Goal: Information Seeking & Learning: Learn about a topic

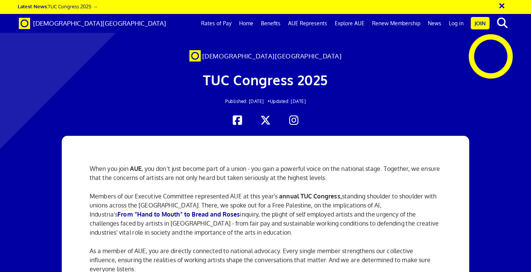
scroll to position [0, 4]
click at [90, 164] on p "When you join AUE , you don’t just become part of a union - you gain a powerful…" at bounding box center [266, 173] width 352 height 18
click at [76, 160] on div "When you join AUE , you don’t just become part of a union - you gain a powerful…" at bounding box center [265, 246] width 407 height 221
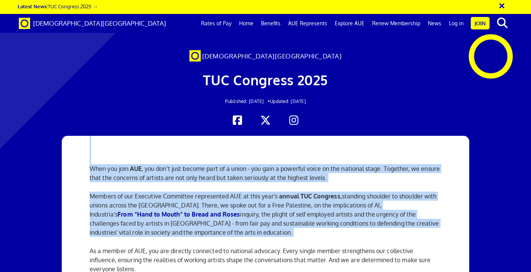
drag, startPoint x: 76, startPoint y: 160, endPoint x: 91, endPoint y: 169, distance: 17.4
click at [91, 169] on div "When you join AUE , you don’t just become part of a union - you gain a powerful…" at bounding box center [265, 246] width 407 height 221
click at [91, 191] on p "Members of our Executive Committee represented AUE at this year's annual TUC Co…" at bounding box center [266, 213] width 352 height 45
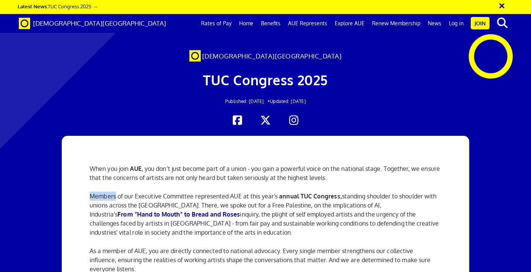
click at [91, 191] on p "Members of our Executive Committee represented AUE at this year's annual TUC Co…" at bounding box center [266, 213] width 352 height 45
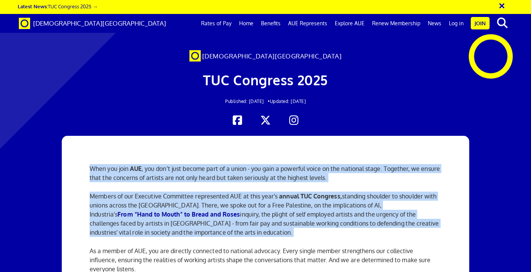
drag, startPoint x: 91, startPoint y: 169, endPoint x: 95, endPoint y: 150, distance: 18.9
click at [95, 150] on div "When you join AUE , you don’t just become part of a union - you gain a powerful…" at bounding box center [265, 246] width 363 height 221
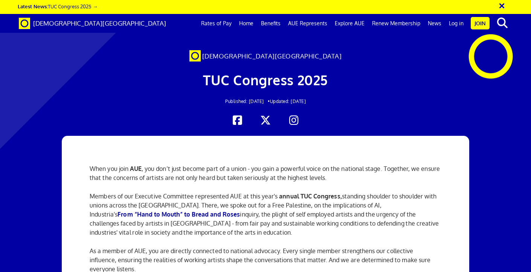
click at [79, 161] on div "When you join AUE , you don’t just become part of a union - you gain a powerful…" at bounding box center [265, 246] width 407 height 221
click at [75, 175] on div "When you join AUE , you don’t just become part of a union - you gain a powerful…" at bounding box center [265, 246] width 407 height 221
drag, startPoint x: 75, startPoint y: 175, endPoint x: 87, endPoint y: 174, distance: 12.8
click at [83, 172] on div "When you join AUE , you don’t just become part of a union - you gain a powerful…" at bounding box center [265, 246] width 407 height 221
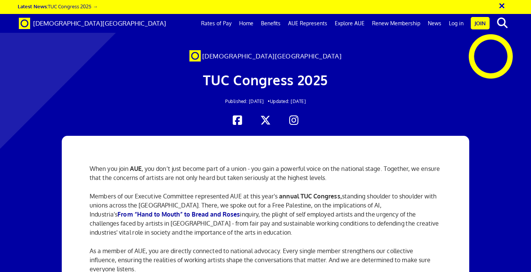
click at [104, 191] on p "Members of our Executive Committee represented AUE at this year's annual TUC Co…" at bounding box center [266, 213] width 352 height 45
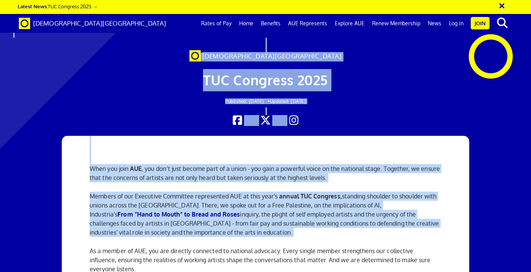
drag, startPoint x: 104, startPoint y: 178, endPoint x: 109, endPoint y: 104, distance: 74.0
click at [82, 144] on div "When you join AUE , you don’t just become part of a union - you gain a powerful…" at bounding box center [265, 246] width 407 height 221
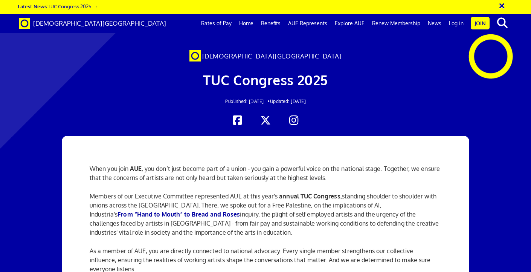
scroll to position [136, 0]
